Goal: Task Accomplishment & Management: Manage account settings

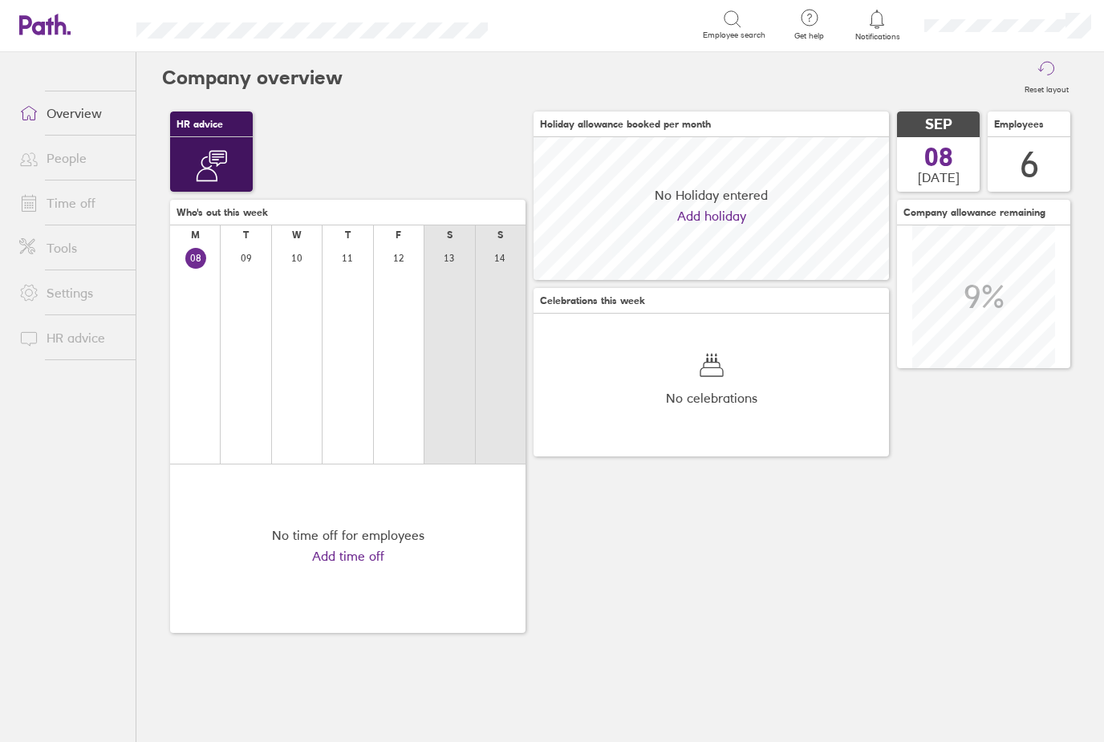
scroll to position [143, 356]
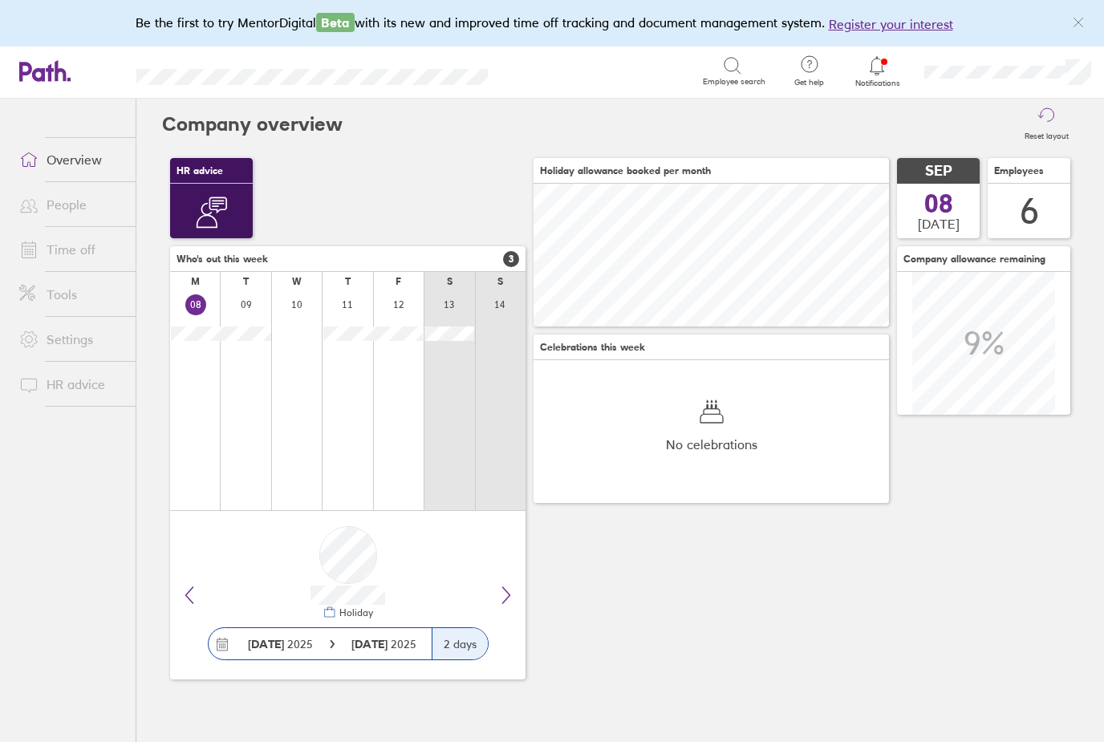
click at [58, 203] on link "People" at bounding box center [70, 205] width 129 height 32
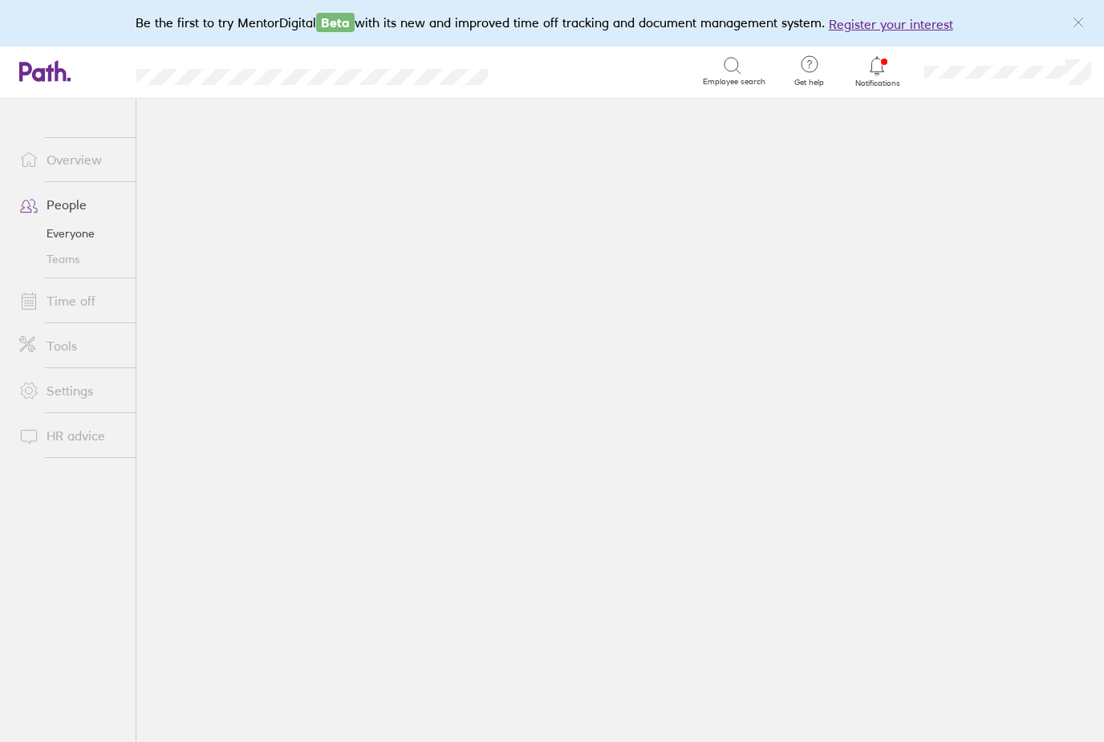
click at [74, 200] on link "People" at bounding box center [70, 205] width 129 height 32
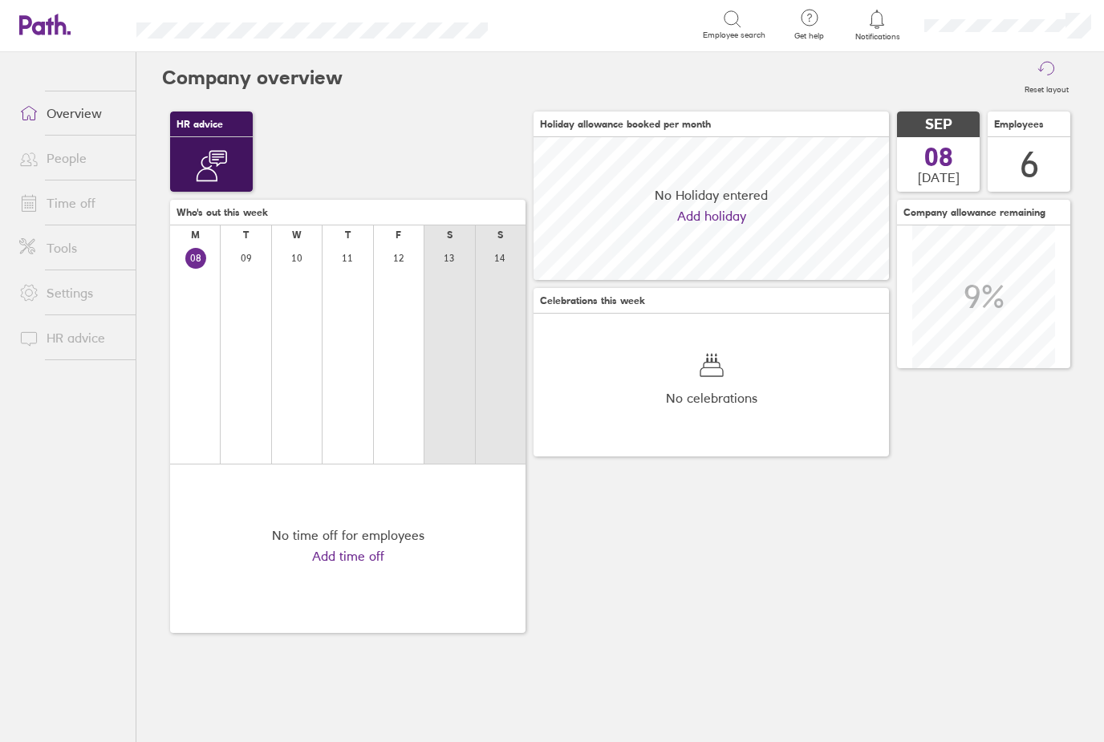
scroll to position [143, 356]
click at [75, 161] on link "People" at bounding box center [70, 158] width 129 height 32
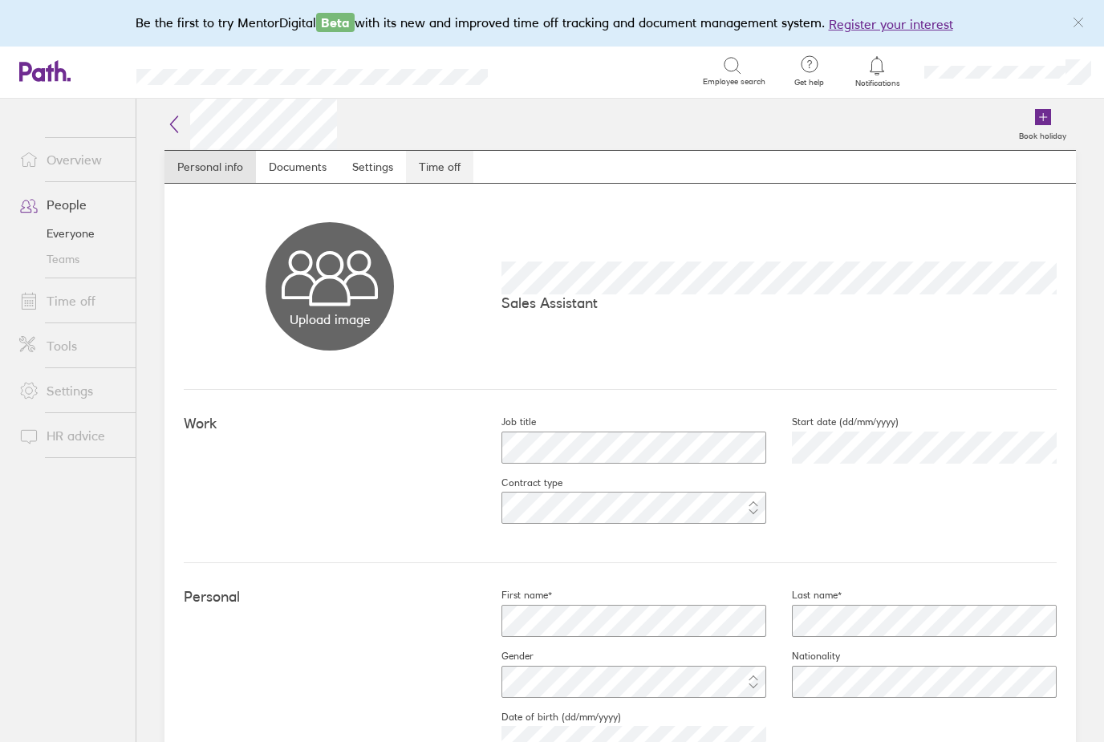
click at [434, 174] on link "Time off" at bounding box center [439, 167] width 67 height 32
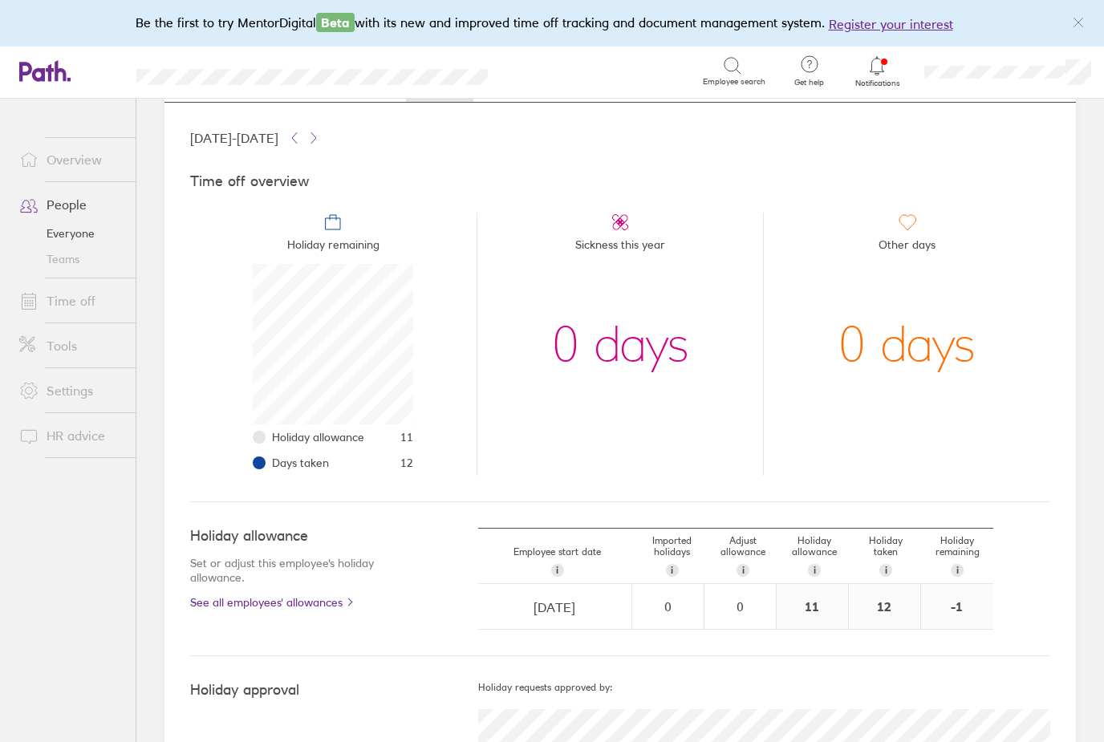
scroll to position [80, 0]
click at [75, 303] on link "Time off" at bounding box center [70, 301] width 129 height 32
